Goal: Task Accomplishment & Management: Manage account settings

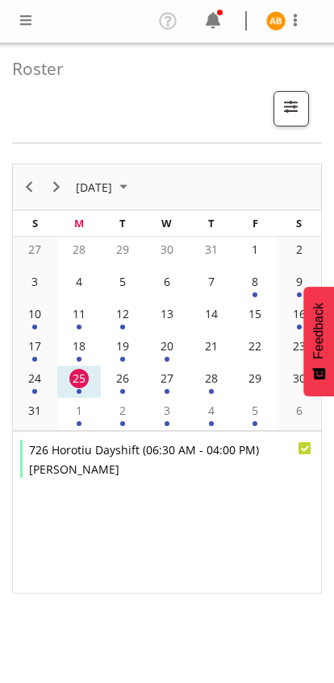
click at [19, 17] on span at bounding box center [25, 19] width 19 height 19
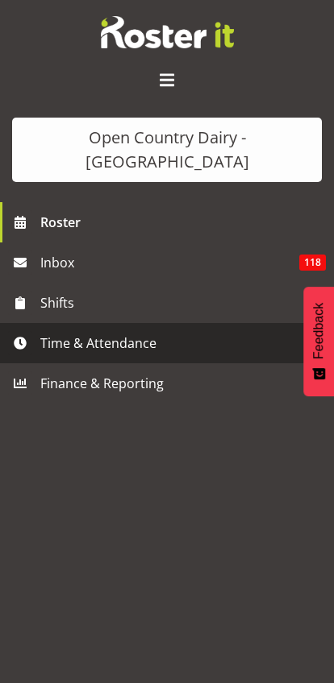
click at [52, 331] on span "Time & Attendance" at bounding box center [170, 343] width 261 height 24
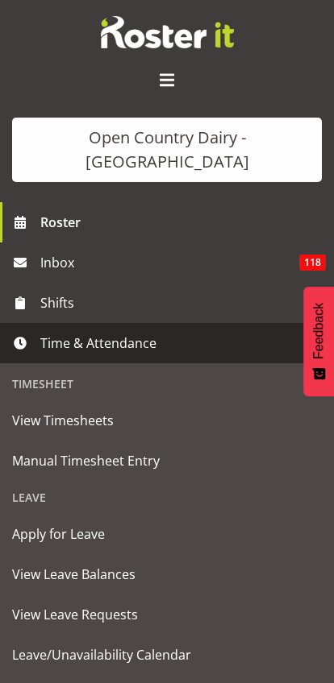
click at [27, 449] on span "Manual Timesheet Entry" at bounding box center [166, 461] width 309 height 24
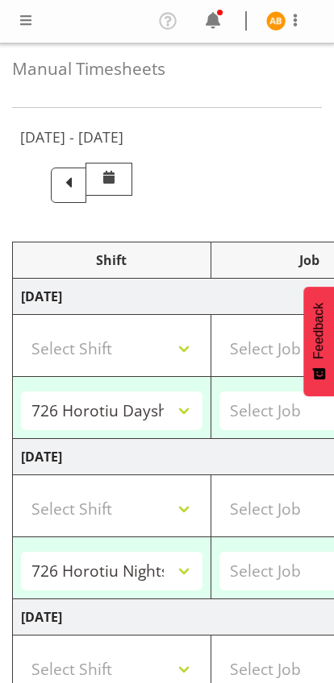
select select "78954"
select select "78987"
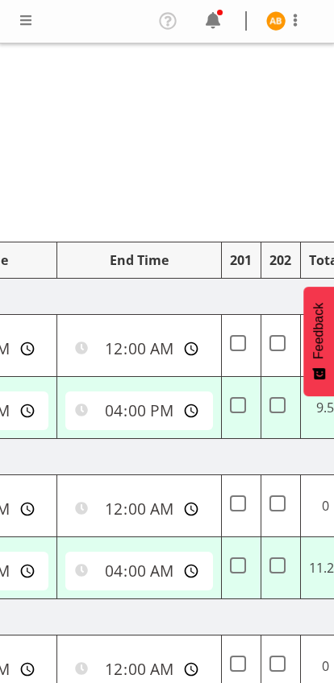
scroll to position [0, 734]
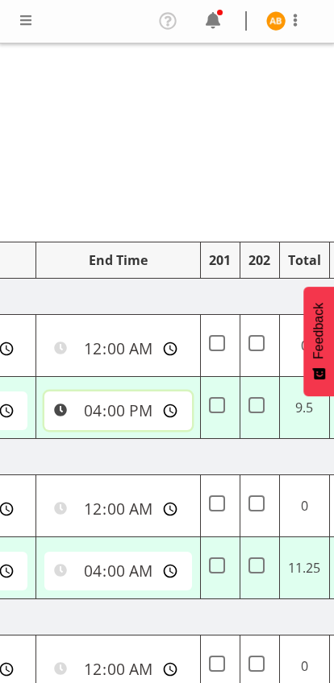
click at [78, 409] on input "16:00:00" at bounding box center [117, 411] width 147 height 39
type input "15:45:00"
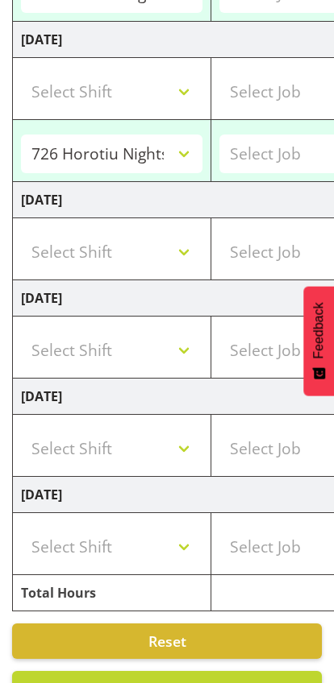
scroll to position [624, 0]
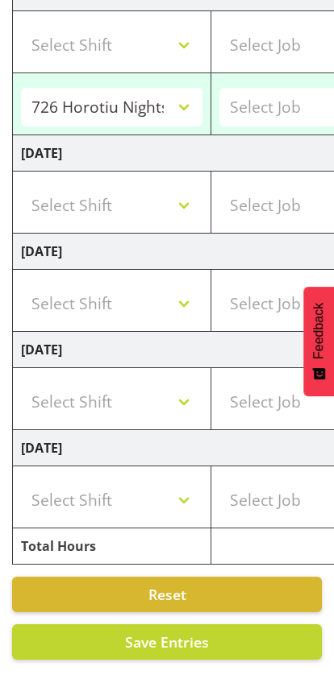
click at [175, 642] on span "Save Entries" at bounding box center [167, 642] width 84 height 19
select select "78954"
type input "06:30:00"
type input "15:45:00"
select select "78987"
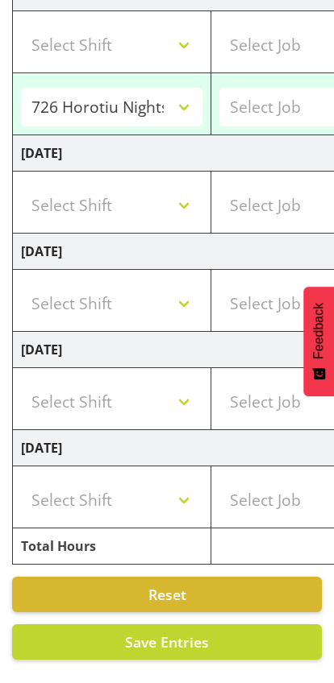
type input "16:45:00"
type input "04:00:00"
select select "78987"
type input "16:45:00"
type input "04:00:00"
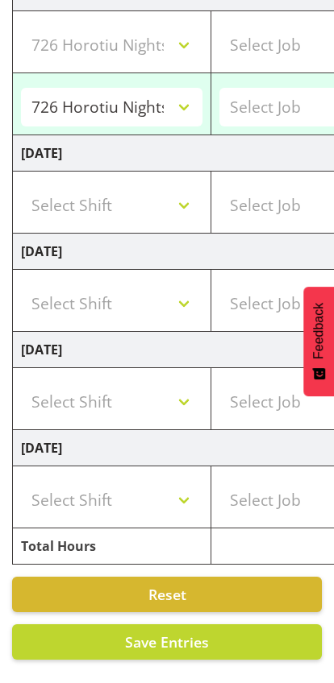
select select "78987"
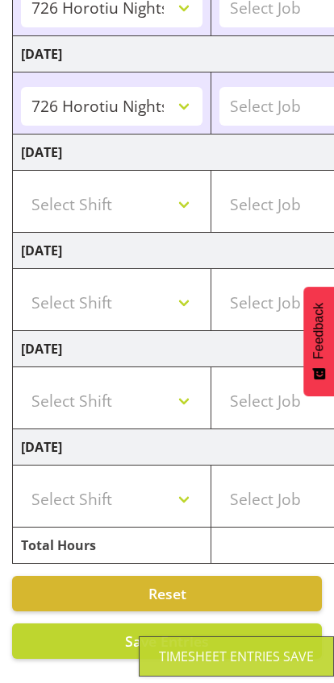
scroll to position [438, 0]
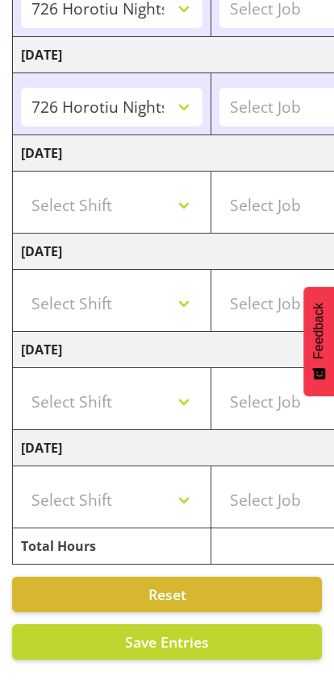
click at [183, 639] on span "Save Entries" at bounding box center [167, 642] width 84 height 19
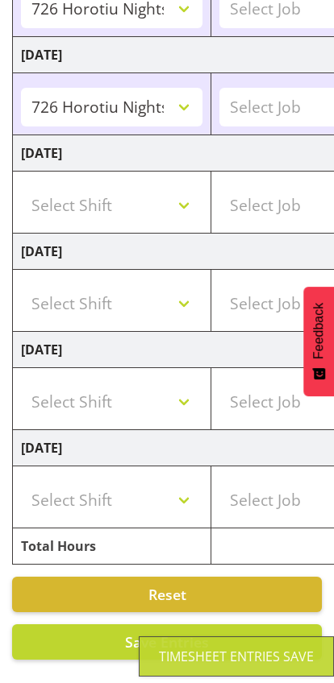
click at [180, 637] on span "Save Entries" at bounding box center [167, 642] width 84 height 19
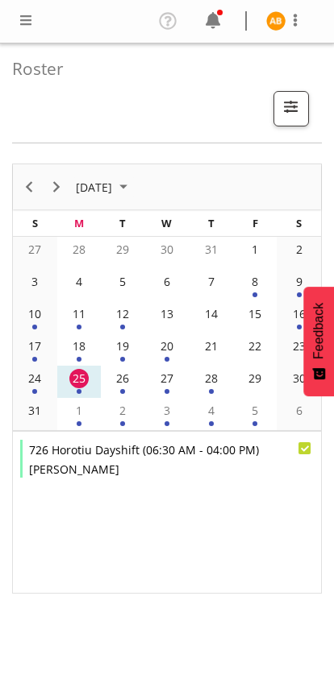
click at [297, 23] on span at bounding box center [294, 19] width 19 height 19
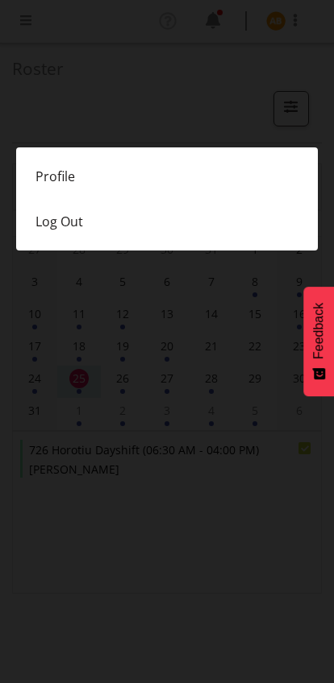
click at [52, 172] on link "Profile" at bounding box center [166, 176] width 301 height 45
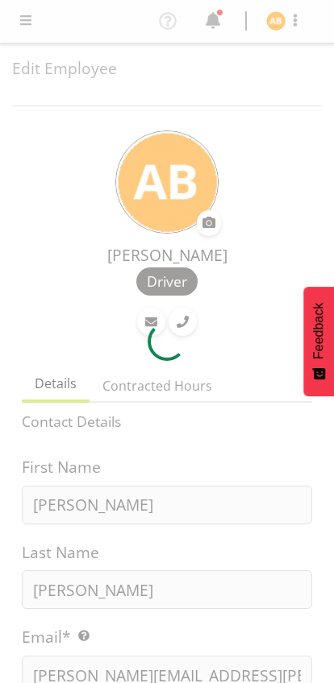
select select "TimelineWeek"
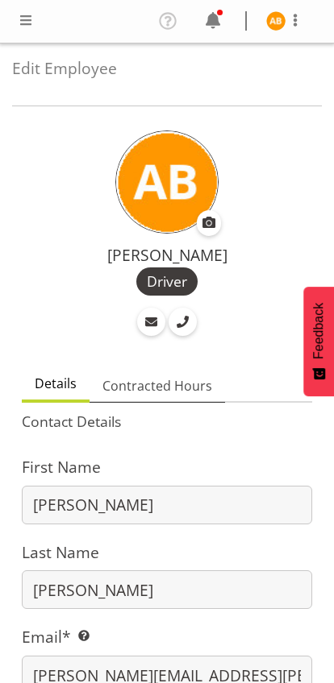
click at [148, 379] on span "Contracted Hours" at bounding box center [157, 385] width 110 height 19
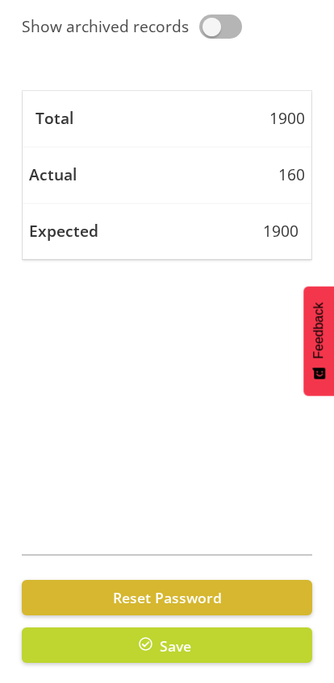
scroll to position [593, 0]
